Goal: Task Accomplishment & Management: Use online tool/utility

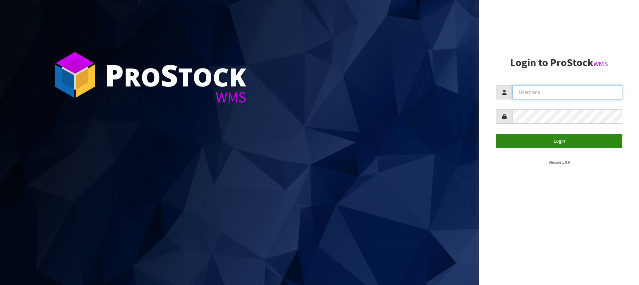
type input "[PERSON_NAME][EMAIL_ADDRESS][DOMAIN_NAME]"
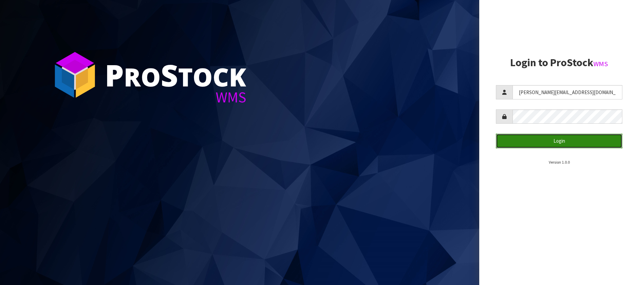
click at [548, 145] on button "Login" at bounding box center [559, 141] width 127 height 14
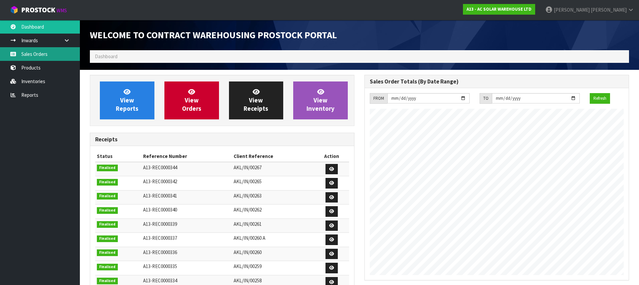
scroll to position [398, 275]
click at [48, 51] on link "Sales Orders" at bounding box center [40, 54] width 80 height 14
click at [34, 55] on link "Sales Orders" at bounding box center [40, 54] width 80 height 14
click at [24, 55] on link "Sales Orders" at bounding box center [40, 54] width 80 height 14
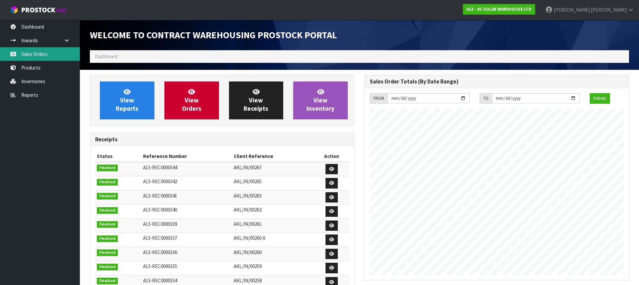
click at [58, 60] on link "Sales Orders" at bounding box center [40, 54] width 80 height 14
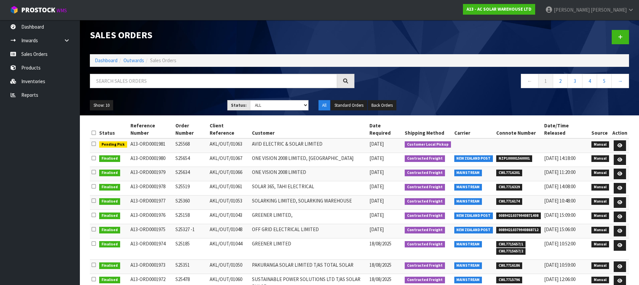
scroll to position [19, 0]
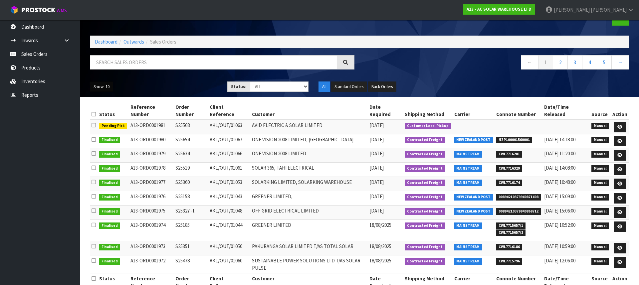
click at [102, 89] on button "Show: 10" at bounding box center [101, 87] width 23 height 11
click at [104, 117] on link "25" at bounding box center [116, 117] width 53 height 9
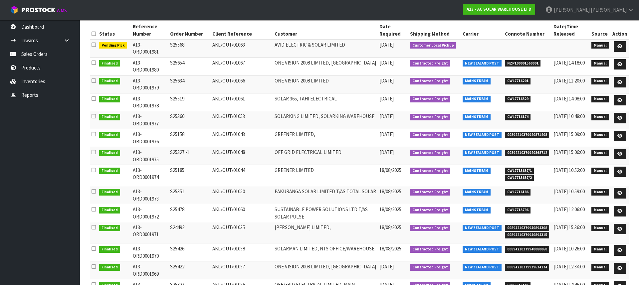
scroll to position [100, 0]
drag, startPoint x: 509, startPoint y: 227, endPoint x: 549, endPoint y: 233, distance: 39.6
click at [549, 233] on ul "00894210379940894308 00894210379940894315" at bounding box center [528, 231] width 46 height 14
copy ul "00894210379940894308 00894210379940894315"
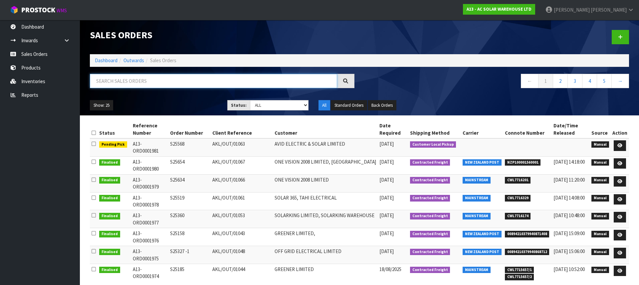
click at [132, 82] on input "text" at bounding box center [213, 81] width 247 height 14
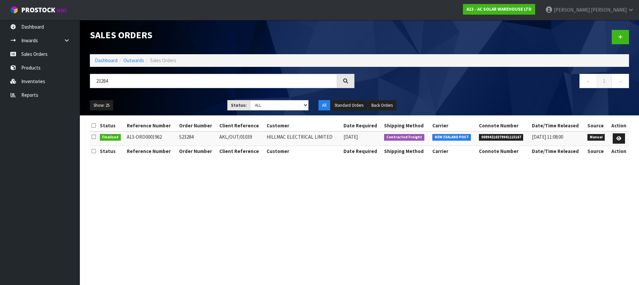
click at [502, 136] on span "00894210379941115167" at bounding box center [501, 137] width 45 height 7
copy span "00894210379941115167"
click at [144, 82] on input "23284" at bounding box center [213, 81] width 247 height 14
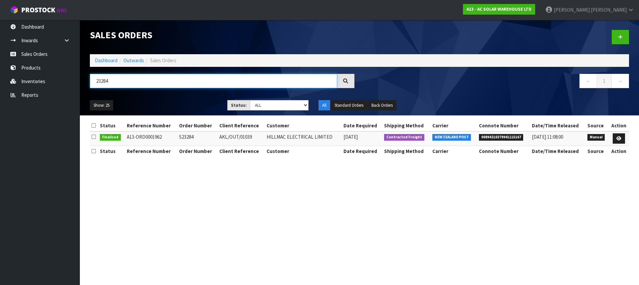
click at [144, 82] on input "23284" at bounding box center [213, 81] width 247 height 14
type input "TOTAL"
click at [124, 83] on input "TOTAL" at bounding box center [213, 81] width 247 height 14
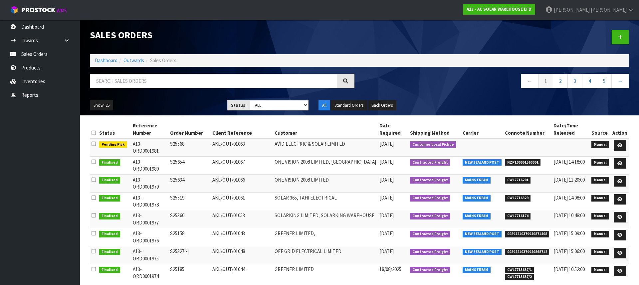
click at [149, 74] on div "Sales Orders Dashboard Outwards Sales Orders ← 1 2 3 4 5 → Show: 25 5 10 25 50 …" at bounding box center [359, 68] width 549 height 96
click at [148, 78] on input "text" at bounding box center [213, 81] width 247 height 14
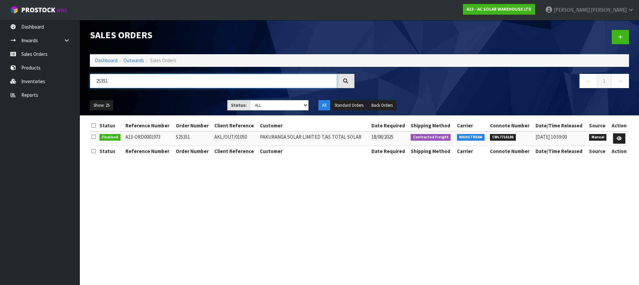
type input "25351"
click at [506, 136] on span "CWL7716186" at bounding box center [503, 137] width 26 height 7
copy span "CWL7716186"
click at [122, 82] on input "25351" at bounding box center [213, 81] width 247 height 14
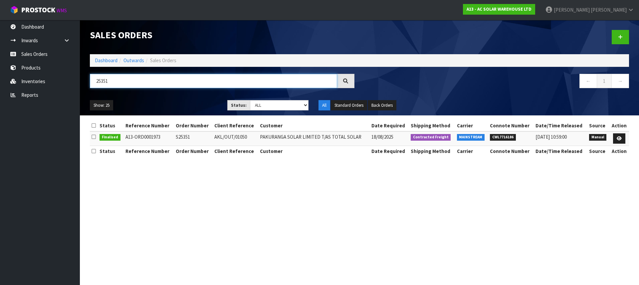
click at [122, 82] on input "25351" at bounding box center [213, 81] width 247 height 14
type input "25360"
click at [496, 137] on span "CWL7716174" at bounding box center [503, 137] width 26 height 7
copy span "CWL7716174"
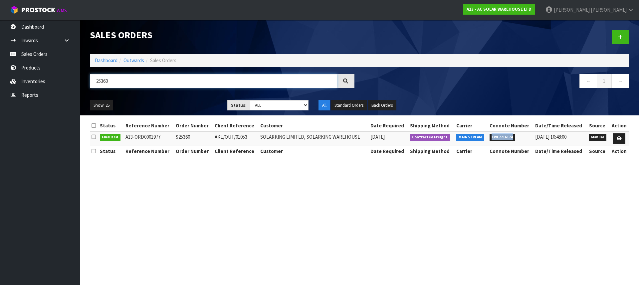
click at [115, 81] on input "25360" at bounding box center [213, 81] width 247 height 14
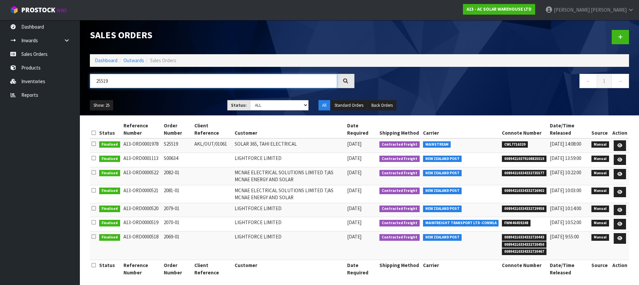
type input "25519"
click at [518, 144] on span "CWL7716329" at bounding box center [515, 145] width 26 height 7
copy span "CWL7716329"
click at [115, 81] on input "25519" at bounding box center [213, 81] width 247 height 14
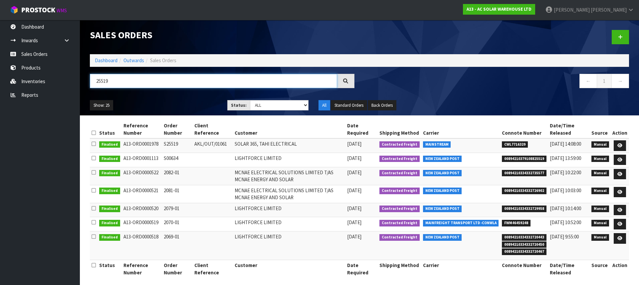
click at [115, 81] on input "25519" at bounding box center [213, 81] width 247 height 14
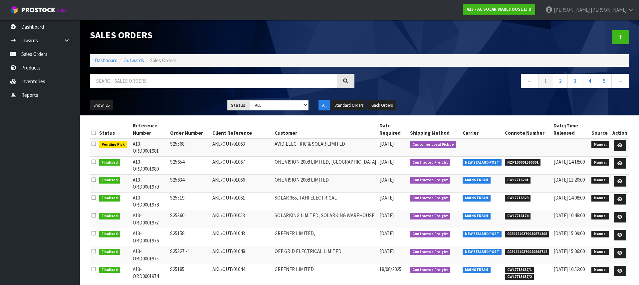
click at [519, 179] on span "CWL7716201" at bounding box center [518, 180] width 26 height 7
copy span "CWL7716201"
click at [152, 81] on input "text" at bounding box center [213, 81] width 247 height 14
paste input "S25654"
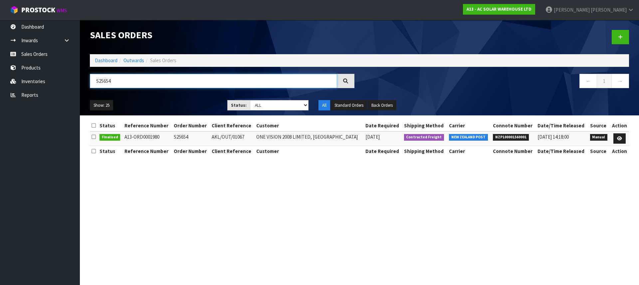
type input "S25654"
click at [508, 138] on span "NZP100001560001" at bounding box center [511, 137] width 36 height 7
copy span "NZP100001560001"
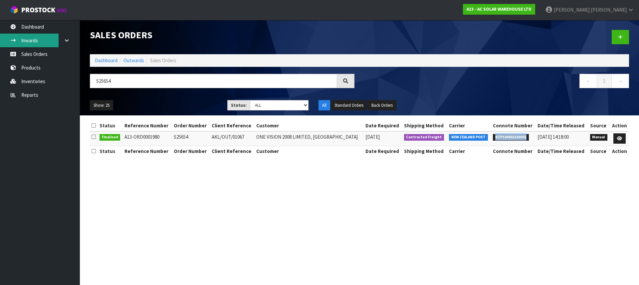
click at [31, 41] on link "Inwards" at bounding box center [40, 41] width 80 height 14
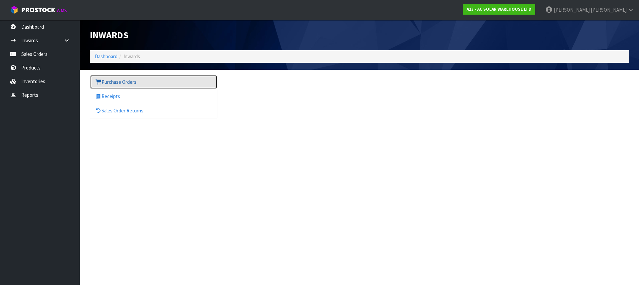
click at [141, 83] on link "Purchase Orders" at bounding box center [153, 82] width 127 height 14
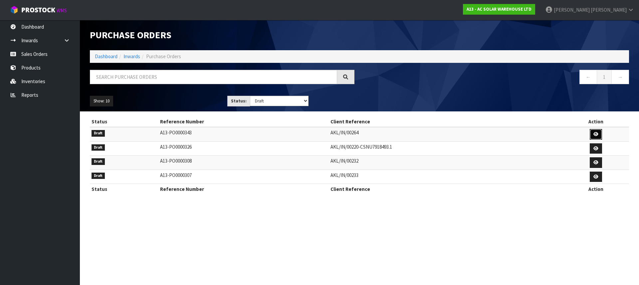
click at [597, 135] on icon at bounding box center [596, 134] width 5 height 4
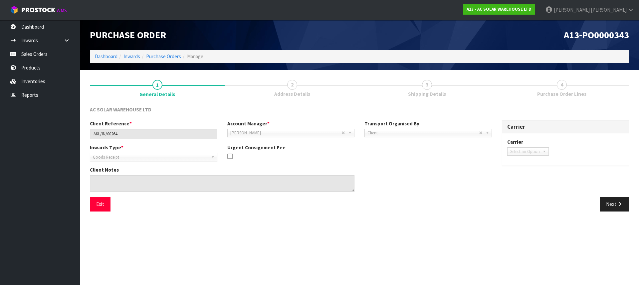
click at [424, 88] on span "3" at bounding box center [427, 85] width 10 height 10
click at [37, 40] on link "Inwards" at bounding box center [40, 41] width 80 height 14
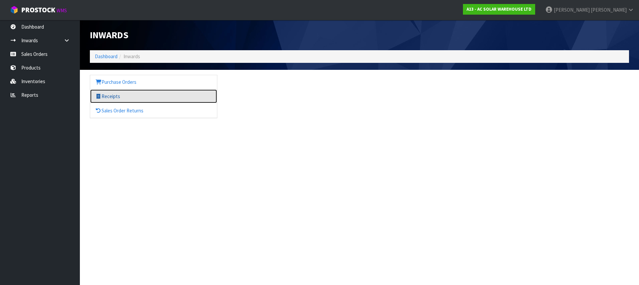
click at [107, 97] on link "Receipts" at bounding box center [153, 97] width 127 height 14
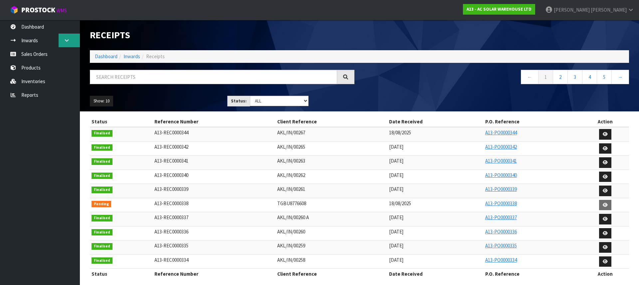
click at [73, 38] on link at bounding box center [69, 41] width 21 height 14
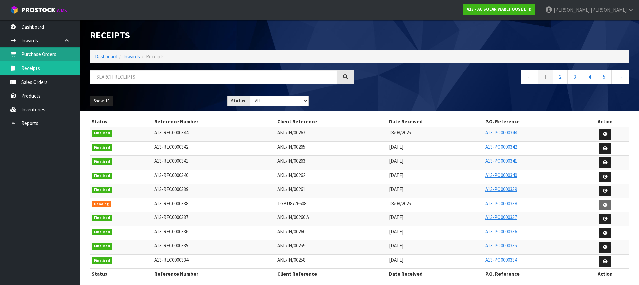
click at [41, 56] on link "Purchase Orders" at bounding box center [40, 54] width 80 height 14
